Goal: Check status: Check status

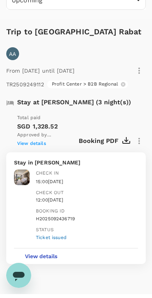
scroll to position [58, 0]
click at [56, 252] on button "View details" at bounding box center [41, 260] width 54 height 16
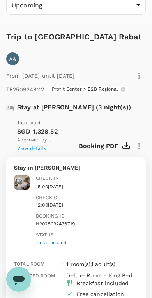
scroll to position [56, 0]
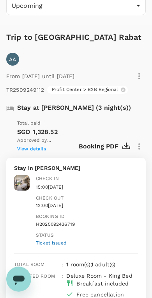
click at [25, 175] on img at bounding box center [22, 183] width 16 height 16
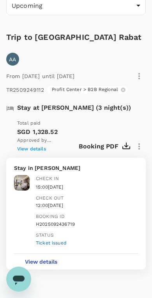
scroll to position [0, 0]
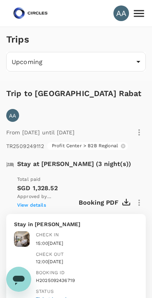
click at [30, 202] on span "View details" at bounding box center [31, 204] width 29 height 5
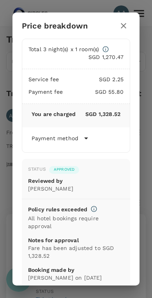
click at [125, 25] on icon "button" at bounding box center [123, 25] width 9 height 9
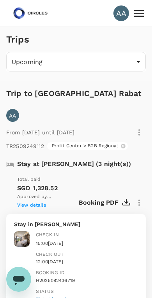
click at [125, 199] on icon "button" at bounding box center [127, 202] width 8 height 7
click at [137, 14] on icon at bounding box center [139, 13] width 10 height 7
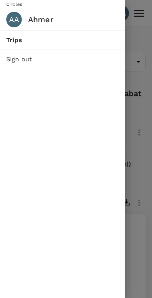
click at [142, 219] on div at bounding box center [76, 149] width 152 height 298
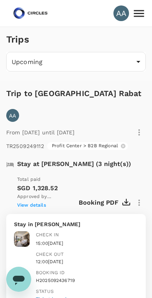
click at [140, 18] on icon at bounding box center [139, 14] width 14 height 14
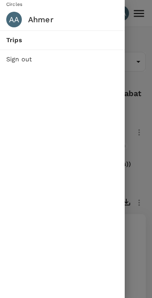
click at [14, 37] on span "Trips" at bounding box center [62, 40] width 112 height 9
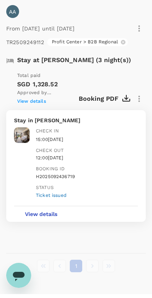
scroll to position [100, 0]
click at [51, 195] on div "Ticket issued" at bounding box center [87, 199] width 102 height 8
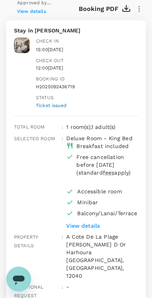
scroll to position [215, 0]
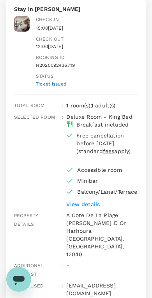
click at [80, 200] on p "View details" at bounding box center [101, 204] width 71 height 8
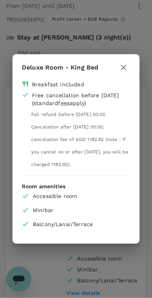
scroll to position [126, 0]
click at [125, 70] on icon "button" at bounding box center [123, 67] width 9 height 9
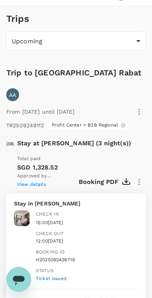
scroll to position [0, 0]
